Goal: Find specific fact: Find specific fact

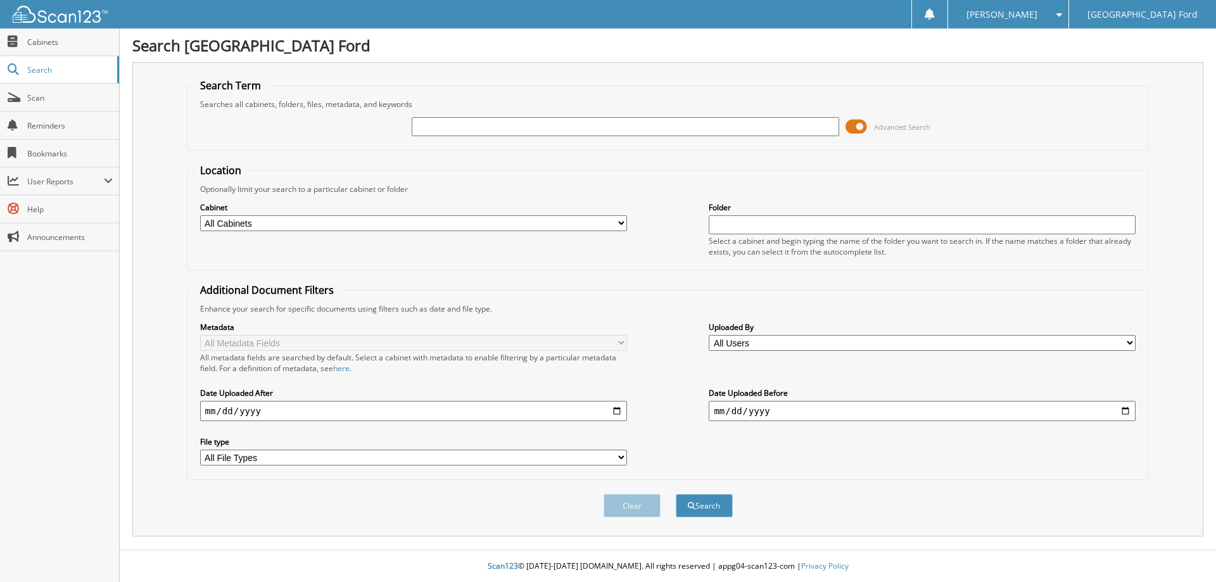
click at [493, 131] on input "text" at bounding box center [625, 126] width 427 height 19
type input "8016620"
click at [676, 494] on button "Search" at bounding box center [704, 505] width 57 height 23
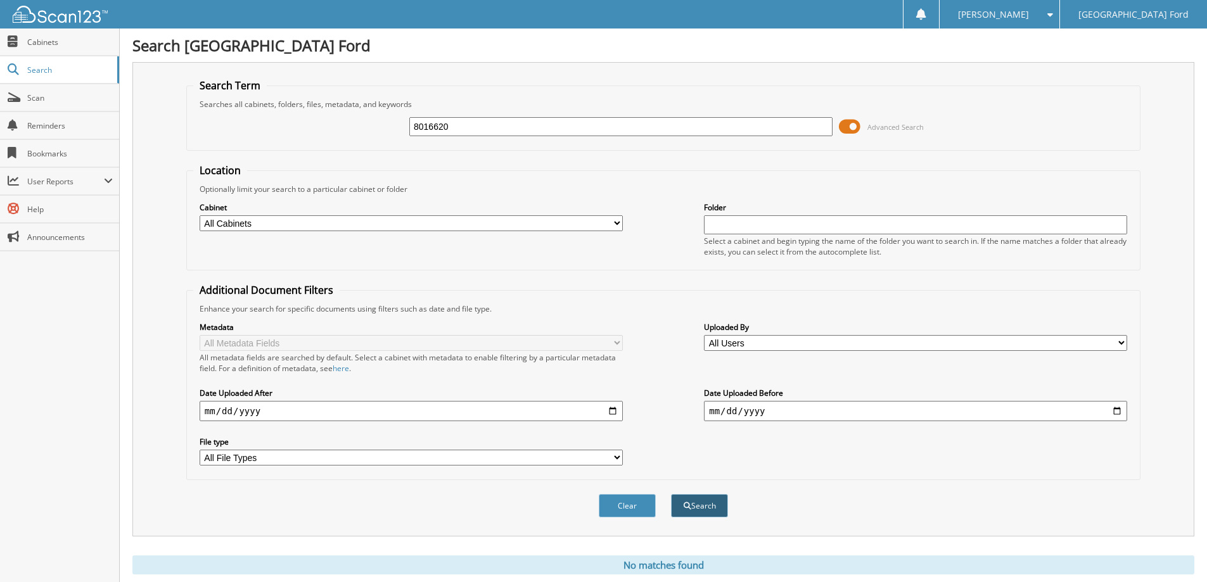
scroll to position [37, 0]
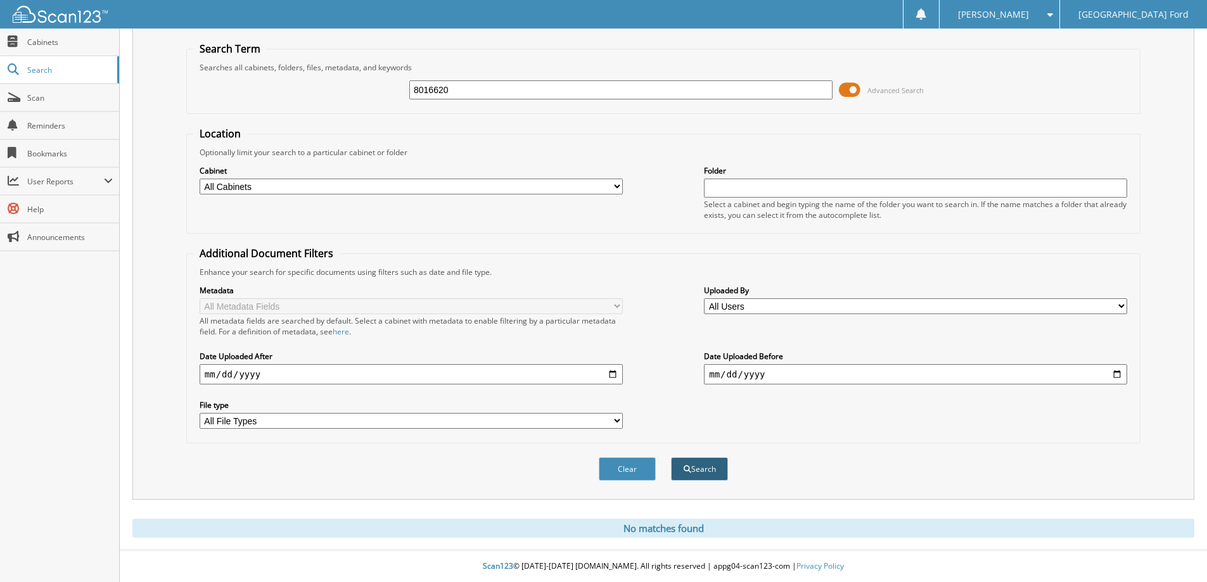
click at [716, 474] on button "Search" at bounding box center [699, 468] width 57 height 23
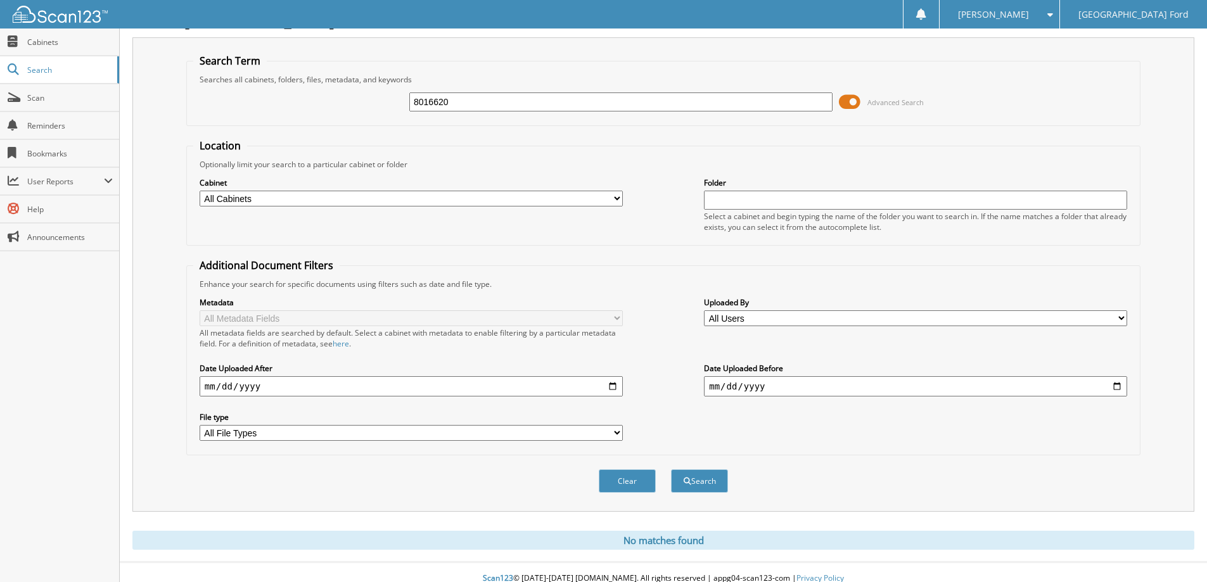
scroll to position [37, 0]
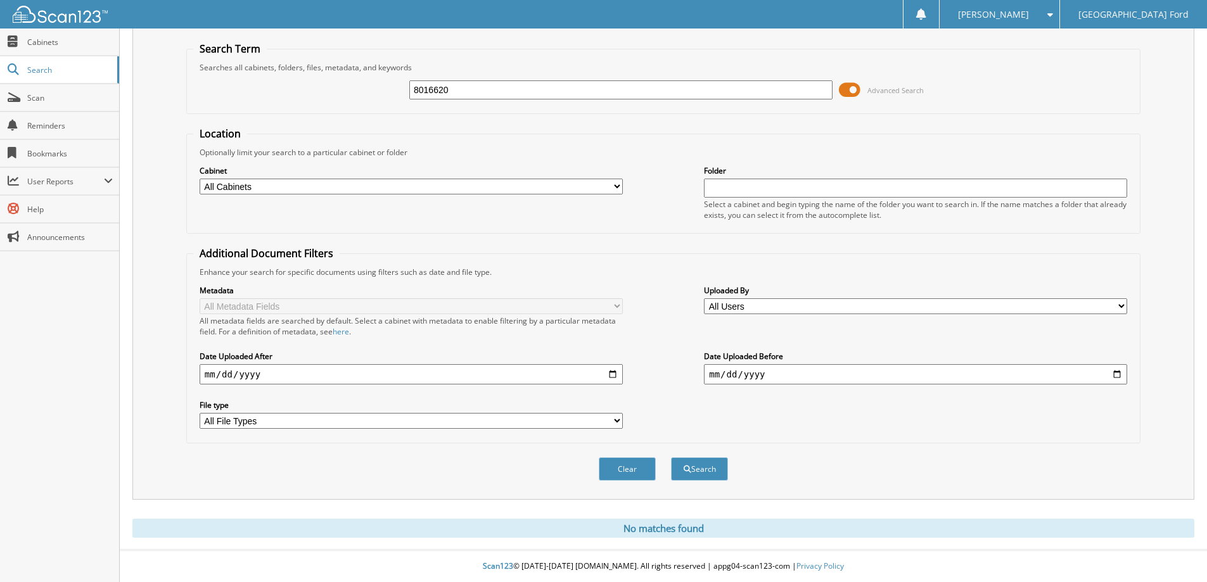
drag, startPoint x: 475, startPoint y: 87, endPoint x: 328, endPoint y: 92, distance: 147.1
click at [328, 93] on div "8016620 Advanced Search" at bounding box center [663, 90] width 940 height 34
type input "6297229"
click at [671, 457] on button "Search" at bounding box center [699, 468] width 57 height 23
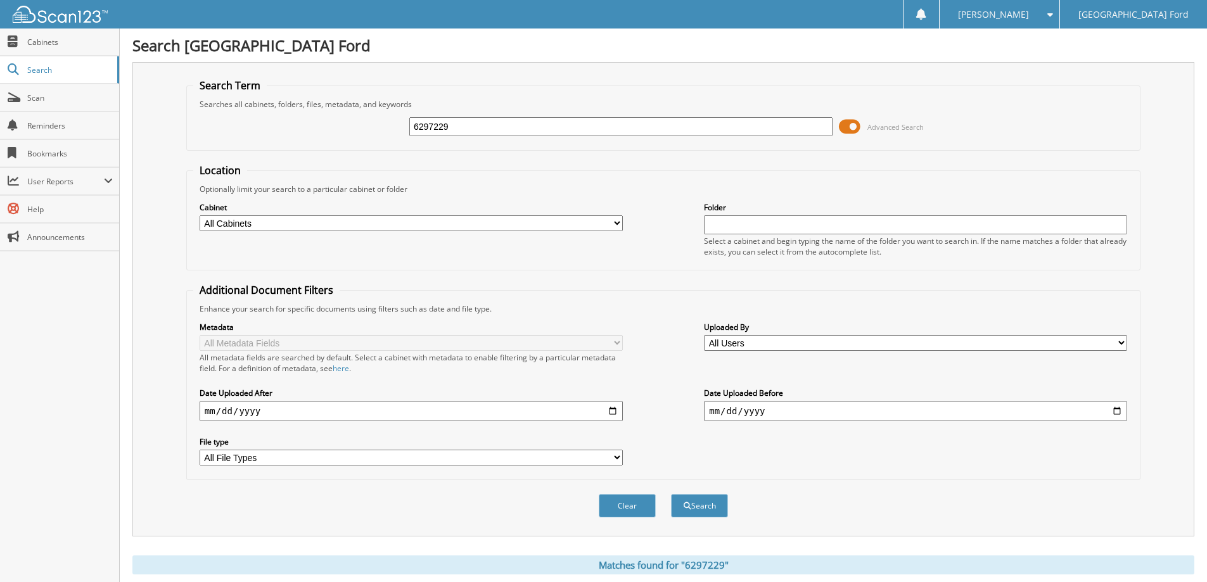
scroll to position [196, 0]
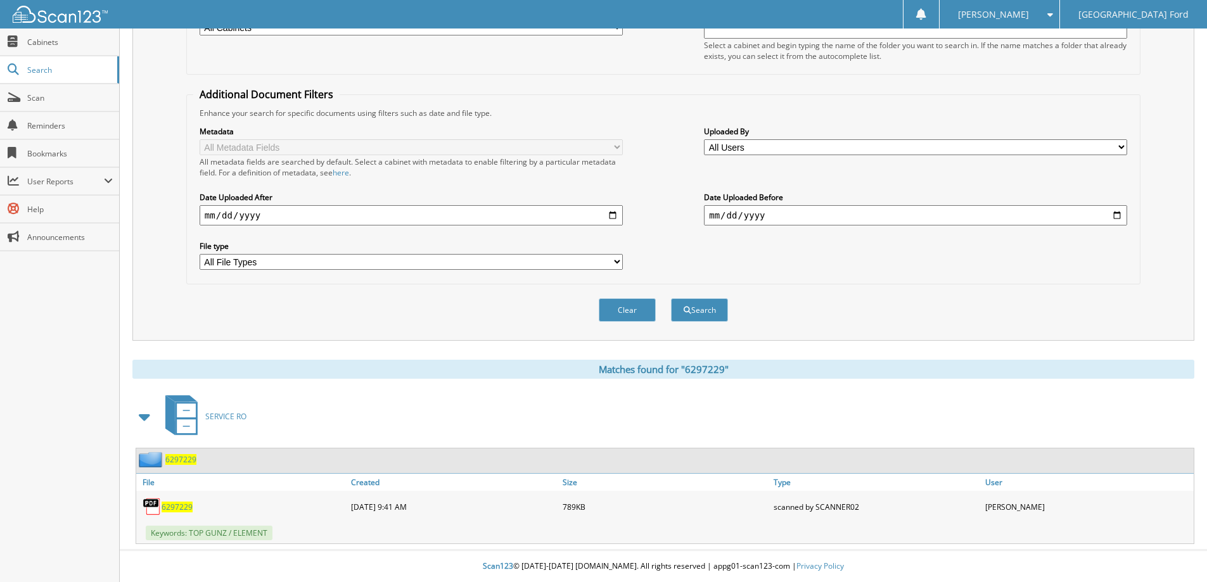
click at [175, 509] on span "6297229" at bounding box center [177, 507] width 31 height 11
